Goal: Information Seeking & Learning: Learn about a topic

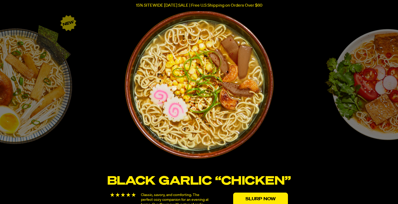
scroll to position [912, 0]
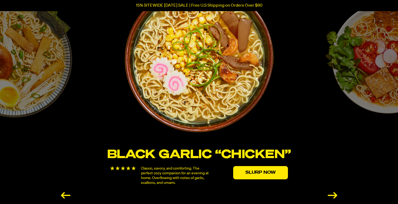
click at [330, 194] on div "Next slide" at bounding box center [333, 195] width 10 height 7
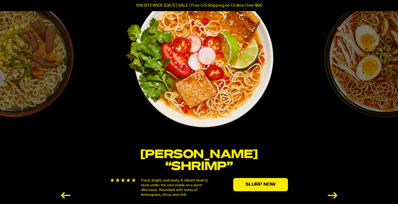
click at [330, 194] on div "Next slide" at bounding box center [333, 195] width 10 height 7
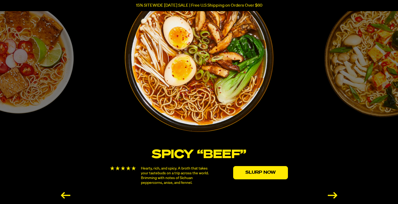
click at [330, 194] on div "Next slide" at bounding box center [333, 195] width 10 height 7
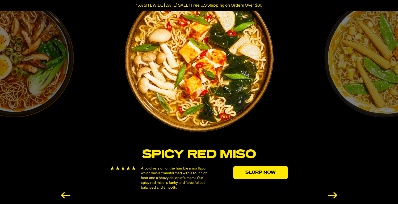
click at [330, 194] on div "Next slide" at bounding box center [333, 195] width 10 height 7
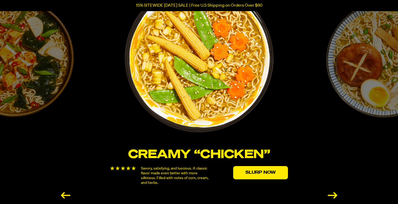
click at [330, 194] on div "Next slide" at bounding box center [333, 195] width 10 height 7
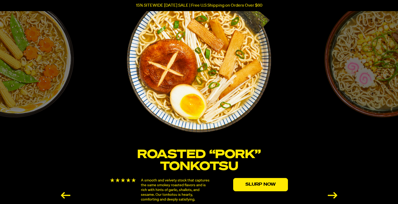
click at [330, 194] on div "Next slide" at bounding box center [333, 195] width 10 height 7
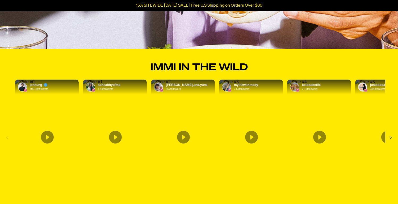
scroll to position [1878, 0]
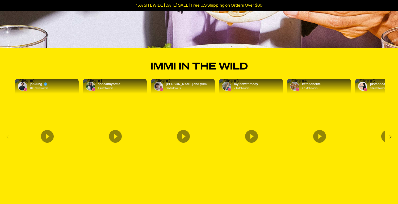
click at [37, 82] on span "jonkung" at bounding box center [36, 84] width 12 height 4
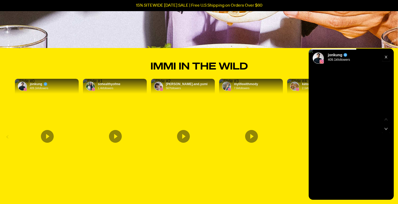
click at [336, 55] on span "jonkung" at bounding box center [335, 55] width 14 height 4
click at [387, 57] on rect "Exit" at bounding box center [385, 57] width 9 height 9
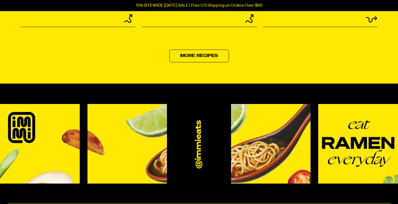
scroll to position [2276, 0]
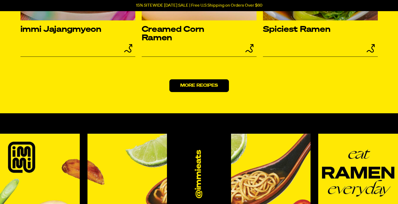
click at [209, 81] on link "More Recipes" at bounding box center [199, 85] width 60 height 13
